Goal: Information Seeking & Learning: Learn about a topic

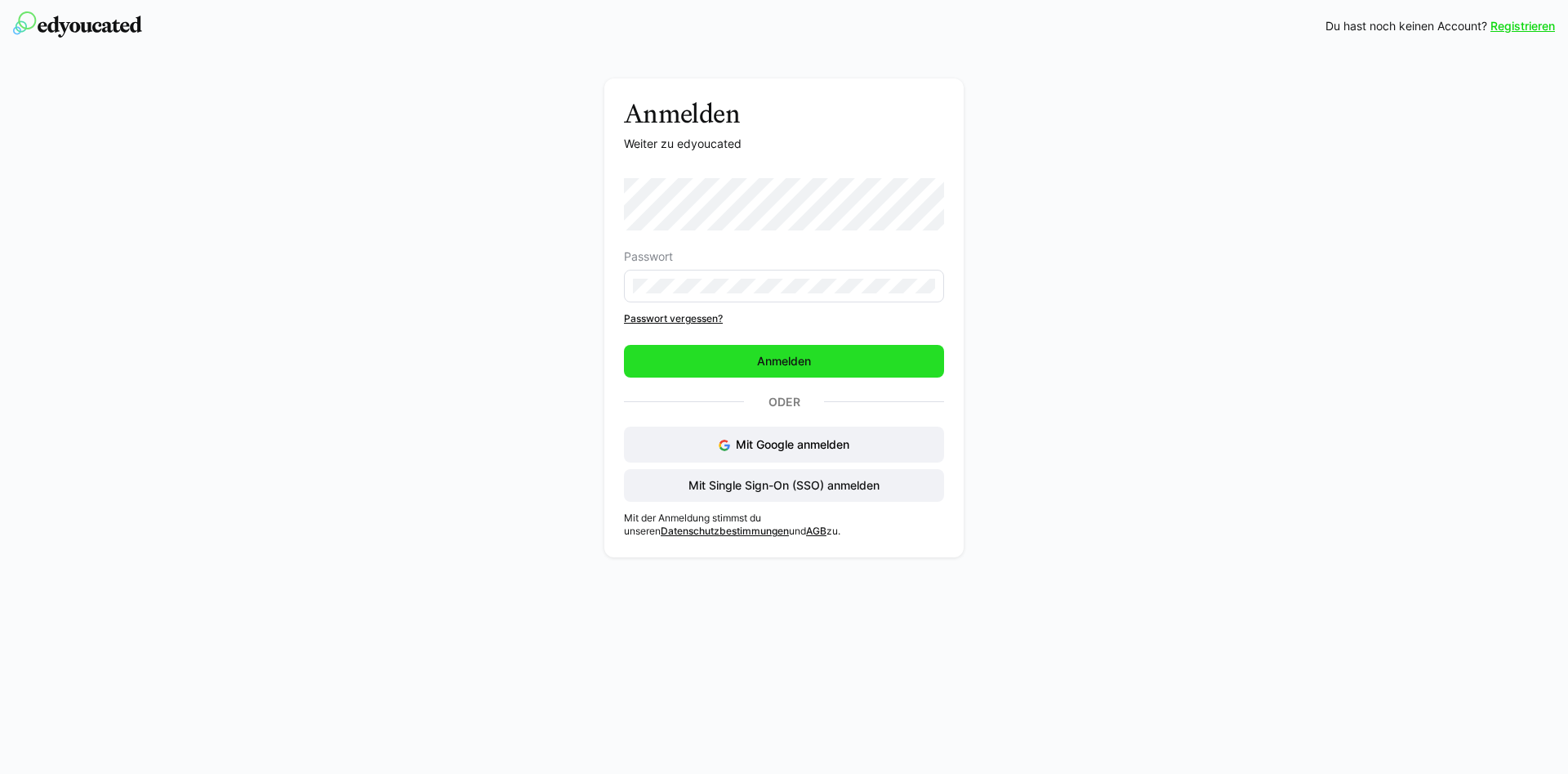
click at [834, 362] on span "Anmelden" at bounding box center [784, 361] width 321 height 32
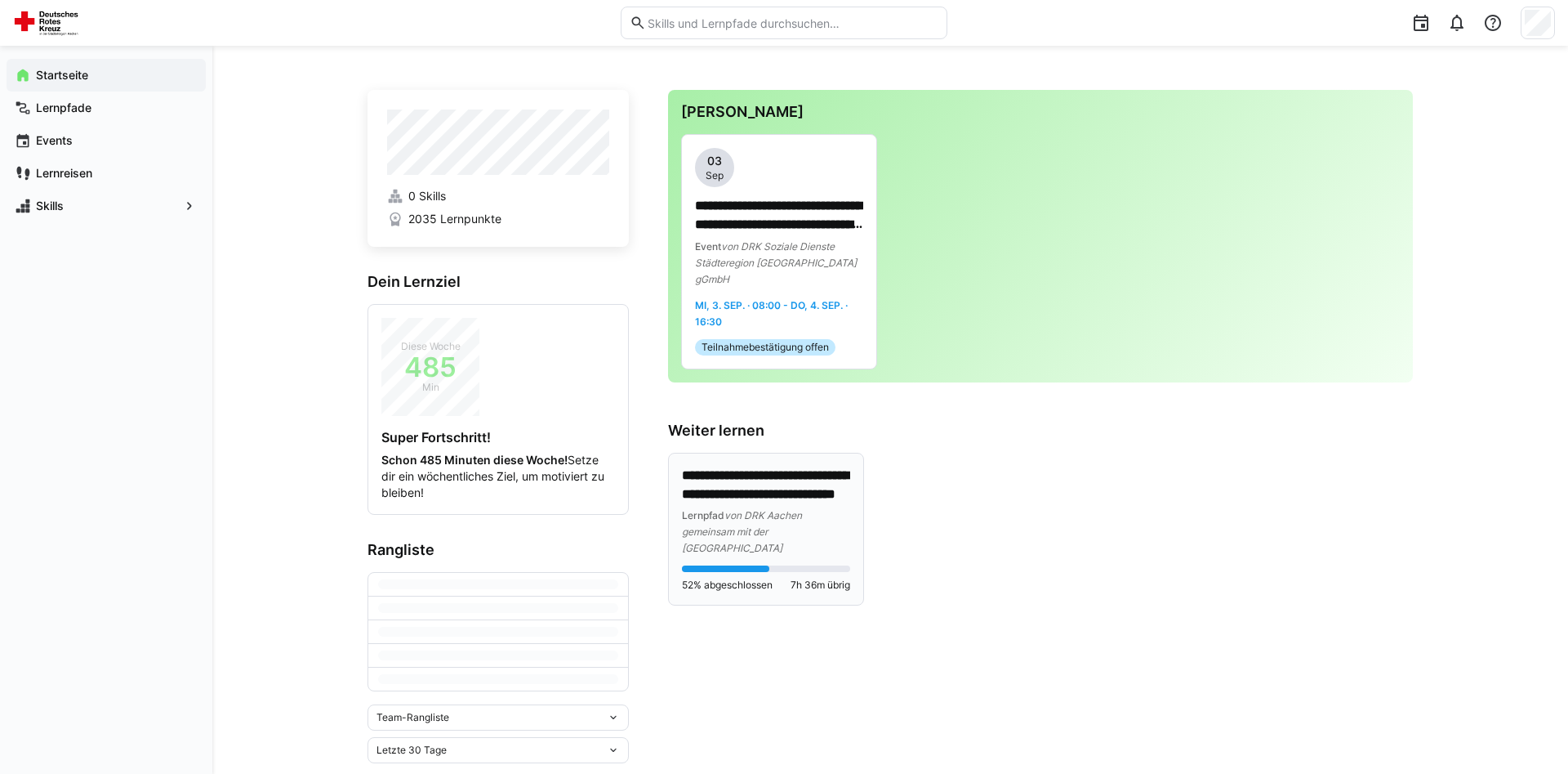
click at [810, 488] on div "**********" at bounding box center [767, 512] width 168 height 90
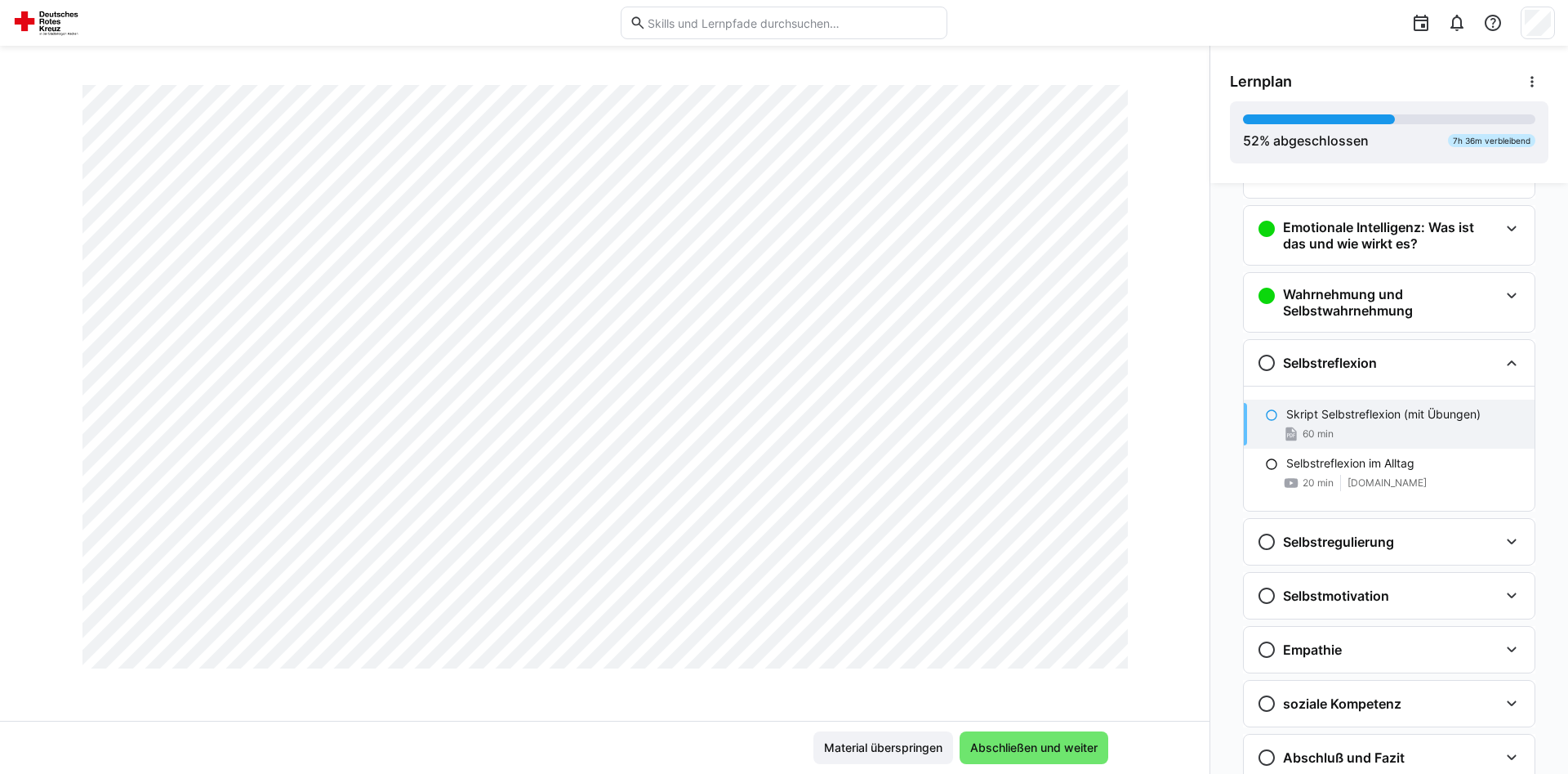
scroll to position [3871, 0]
drag, startPoint x: 1166, startPoint y: 292, endPoint x: 1177, endPoint y: 291, distance: 11.0
click at [1199, 311] on div "Führungskräftefortbildung Modul 2 Seminar Neuromanagement (2 Tage) Skript Selbs…" at bounding box center [604, 403] width 1210 height 636
drag, startPoint x: 1204, startPoint y: 244, endPoint x: 1216, endPoint y: 302, distance: 59.2
click at [1210, 302] on div "Führungskräftefortbildung Modul 2 Seminar Neuromanagement (2 Tage) Skript Selbs…" at bounding box center [604, 403] width 1210 height 636
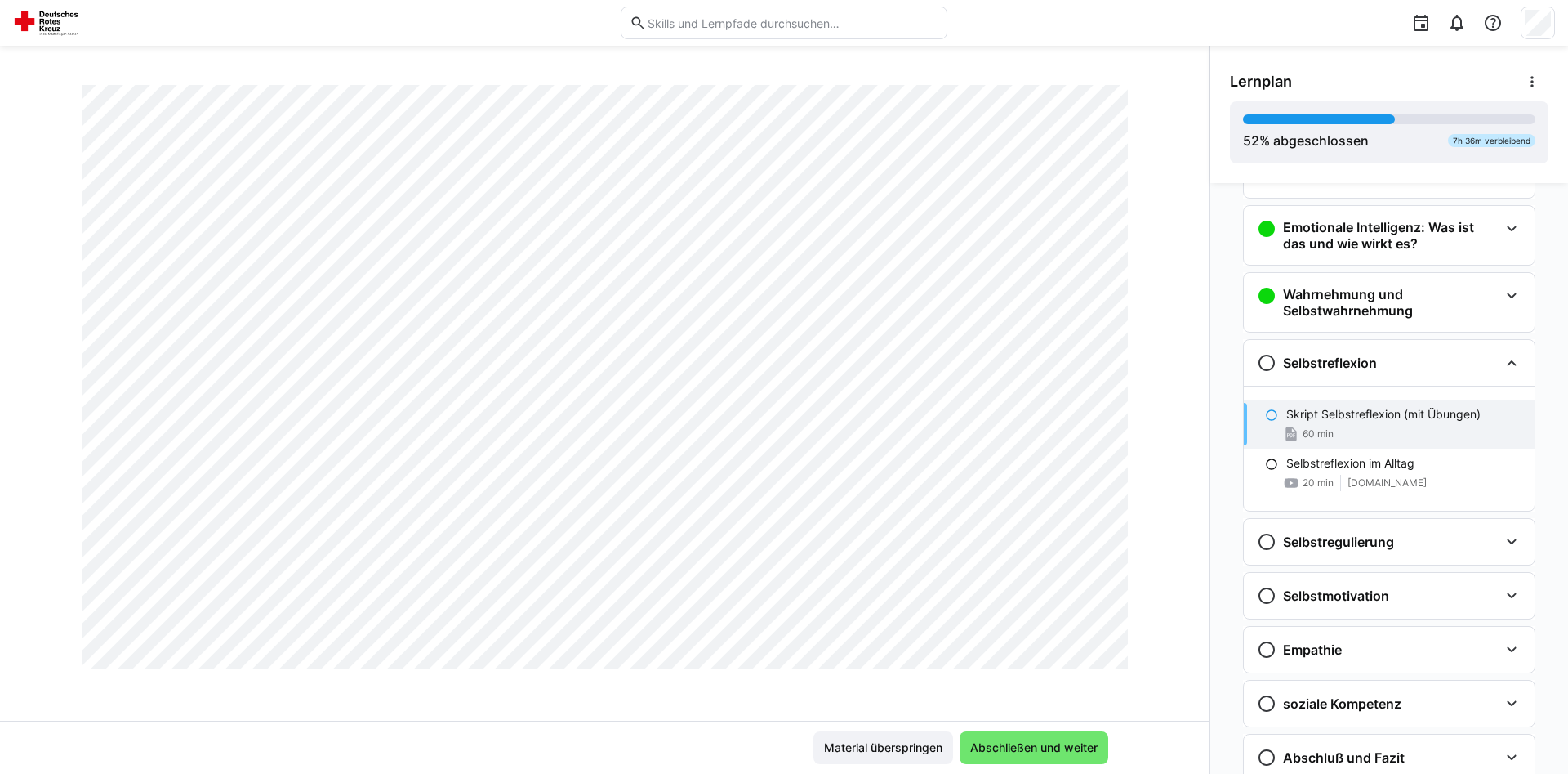
scroll to position [5424, 0]
click at [1171, 302] on div "Führungskräftefortbildung Modul 2 Seminar Neuromanagement (2 Tage) Skript Selbs…" at bounding box center [604, 403] width 1210 height 636
click at [1058, 741] on span "Abschließen und weiter" at bounding box center [1034, 747] width 133 height 16
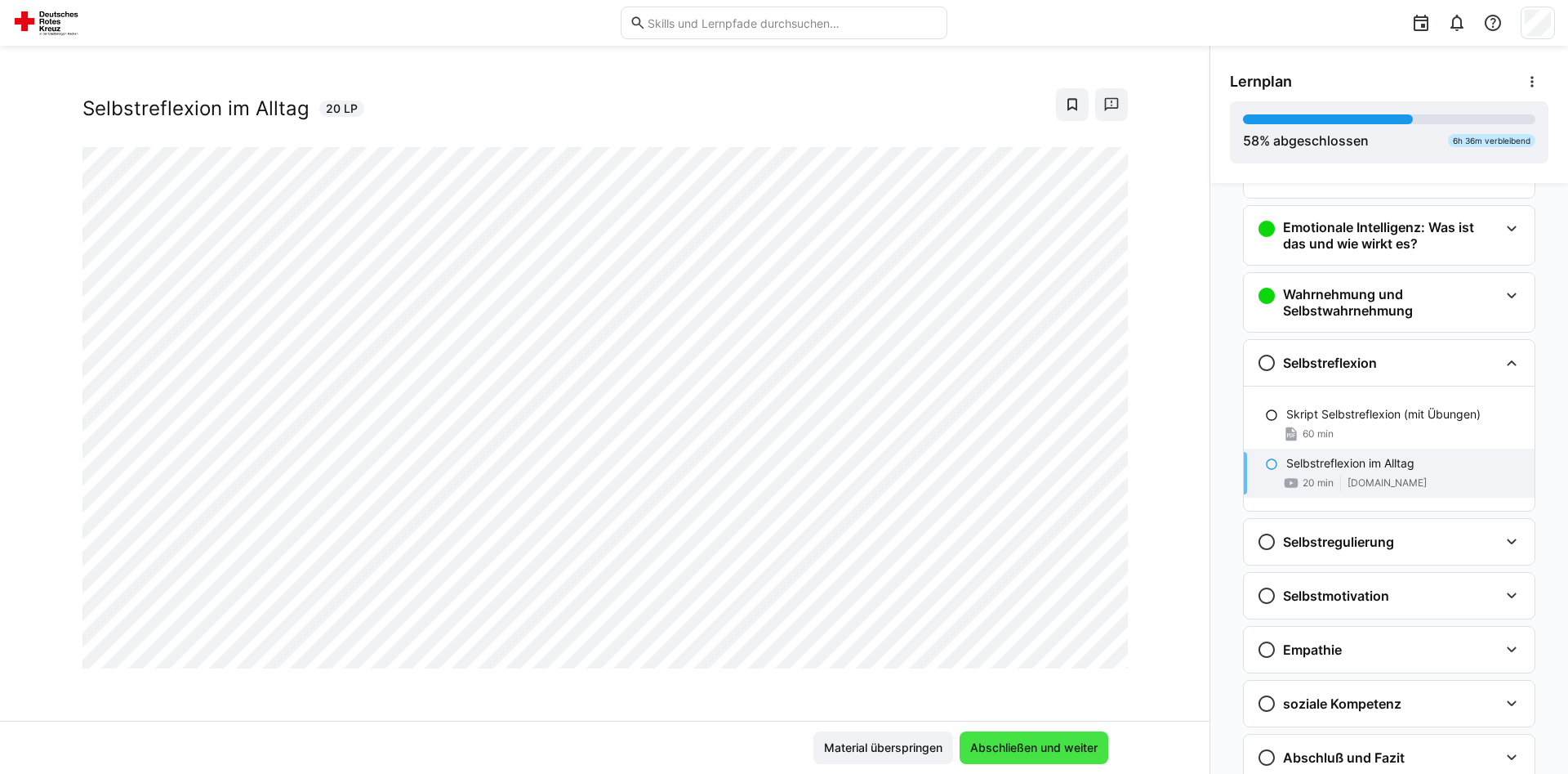
scroll to position [28, 0]
click at [1058, 741] on span "Abschließen und weiter" at bounding box center [1034, 747] width 133 height 16
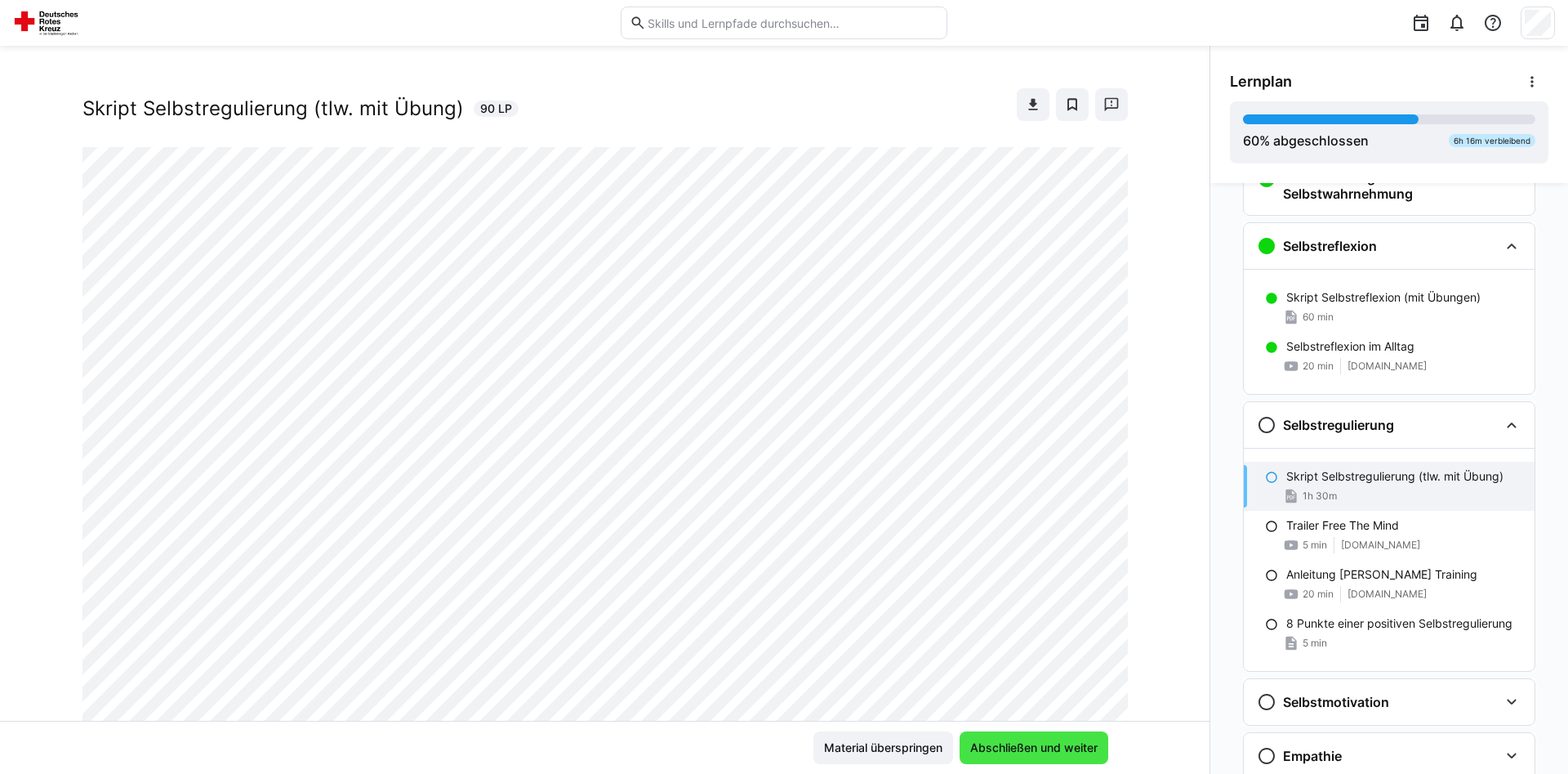
scroll to position [387, 0]
